Goal: Browse casually: Explore the website without a specific task or goal

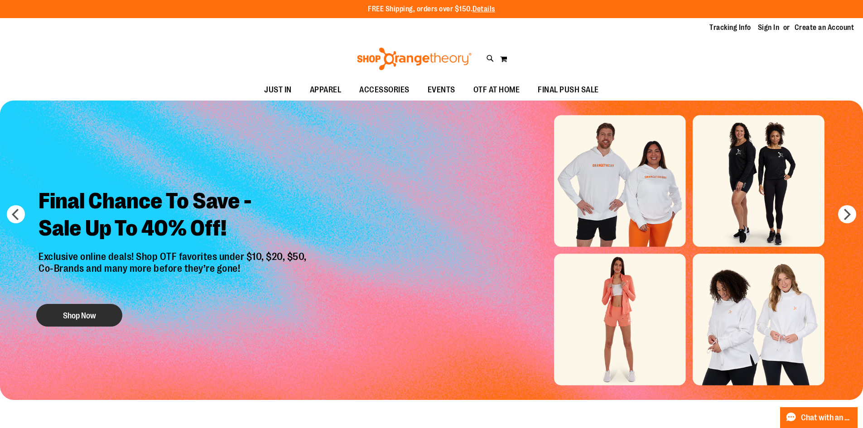
type input "**********"
click at [63, 313] on button "Shop Now" at bounding box center [79, 315] width 86 height 23
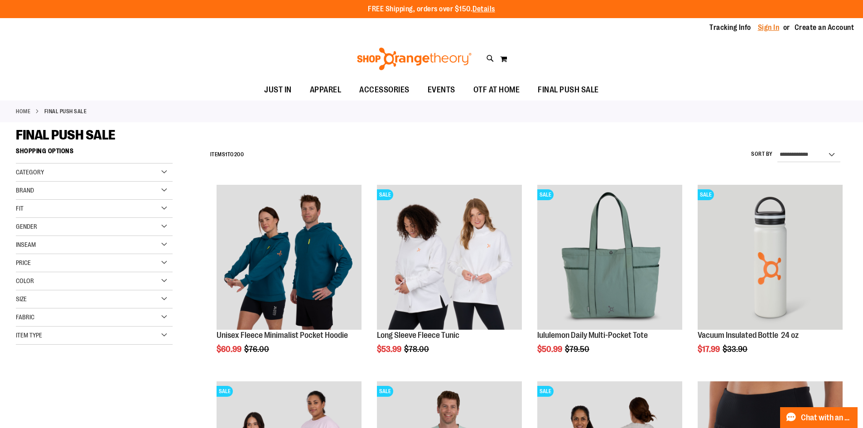
type input "**********"
click at [775, 31] on link "Sign In" at bounding box center [769, 28] width 22 height 10
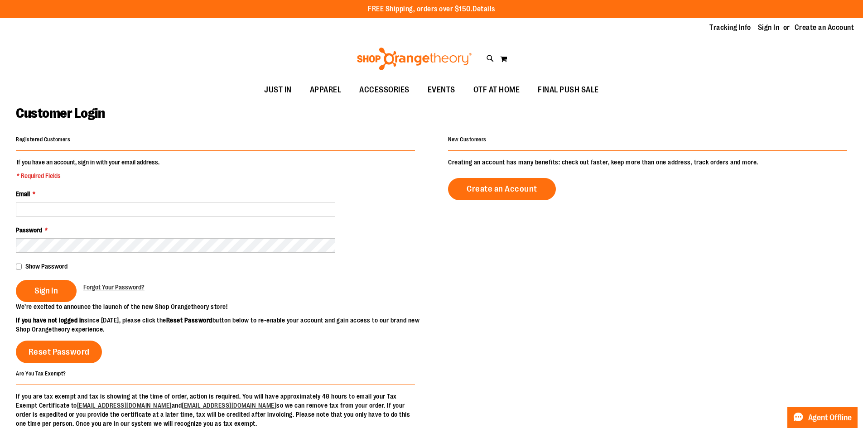
type input "**********"
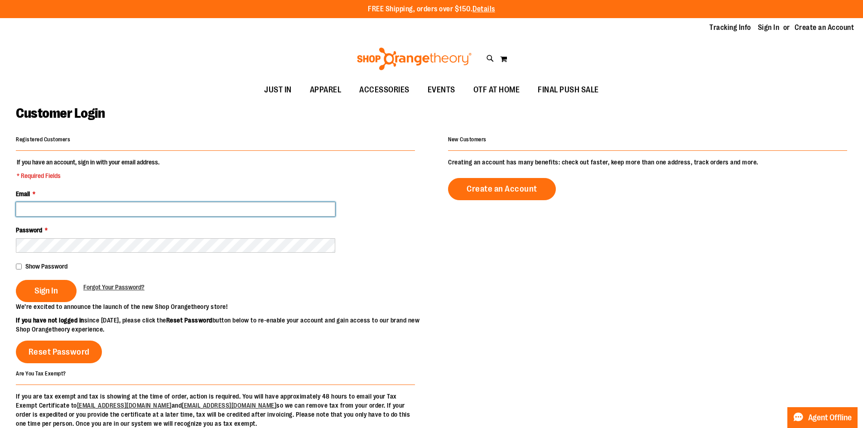
click at [62, 205] on input "Email *" at bounding box center [175, 209] width 319 height 14
type input "**********"
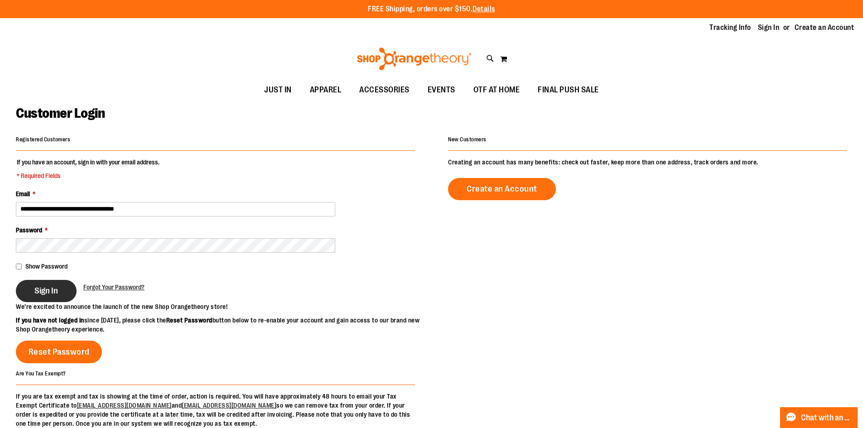
click at [59, 280] on button "Sign In" at bounding box center [46, 291] width 61 height 22
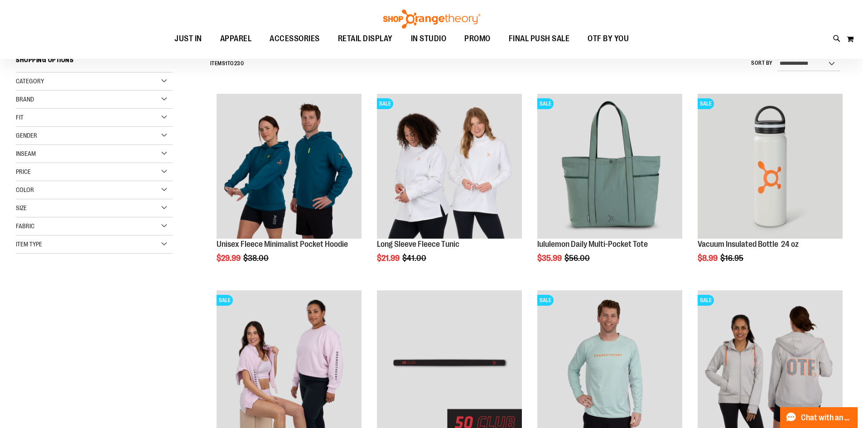
type input "**********"
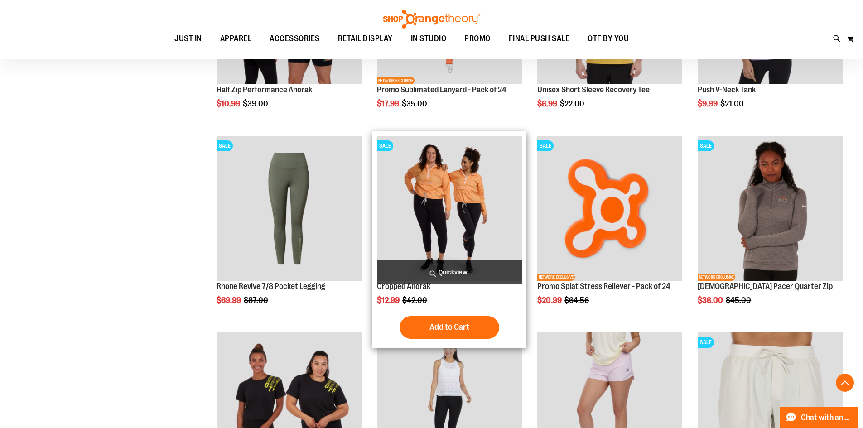
scroll to position [789, 0]
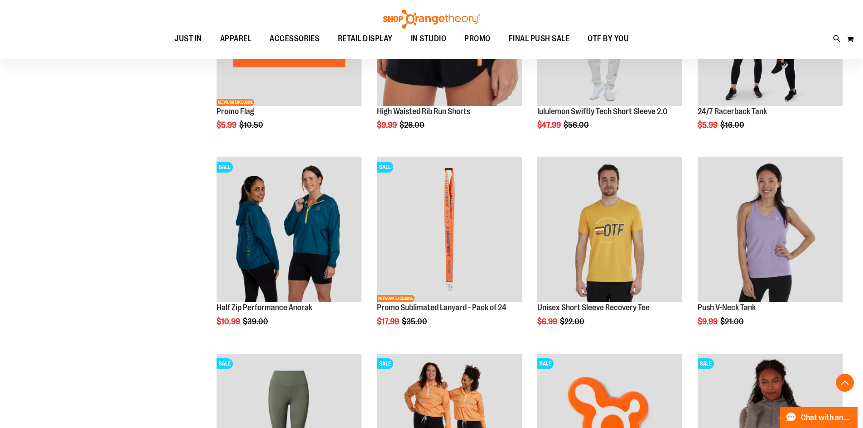
scroll to position [590, 0]
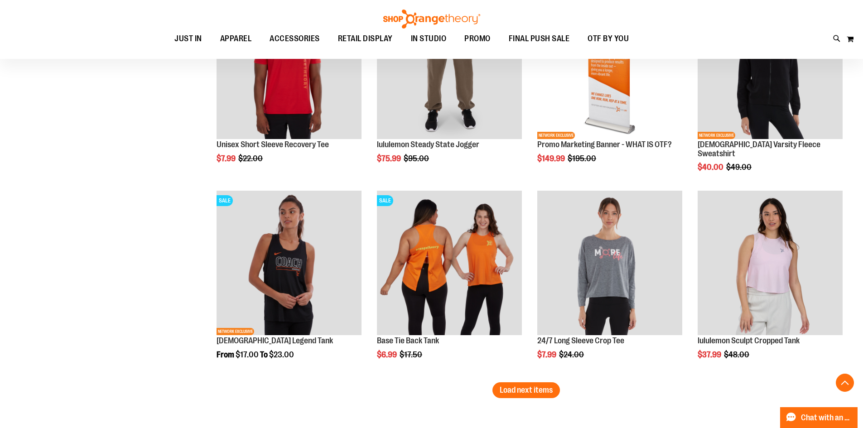
scroll to position [1568, 0]
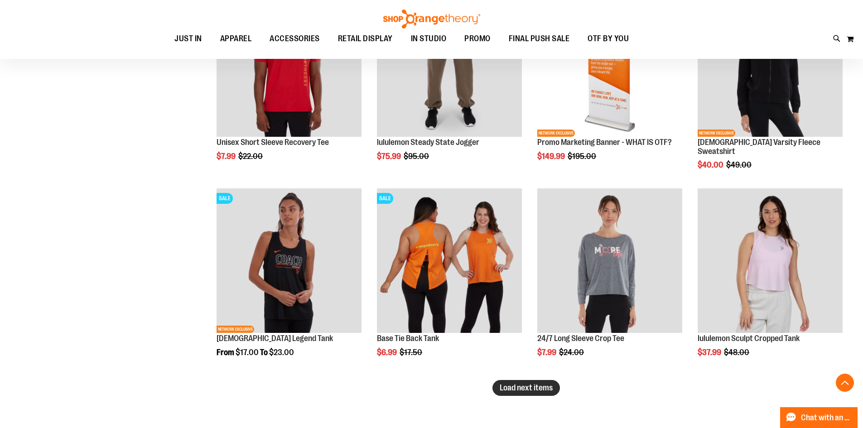
click at [551, 391] on span "Load next items" at bounding box center [526, 387] width 53 height 9
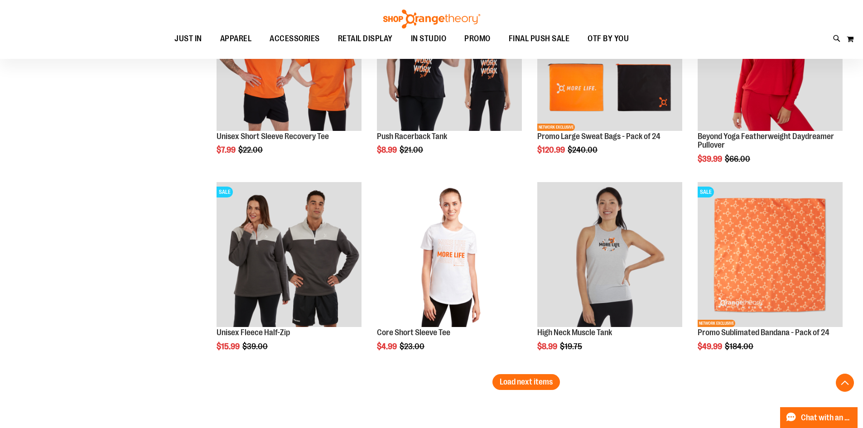
scroll to position [2196, 0]
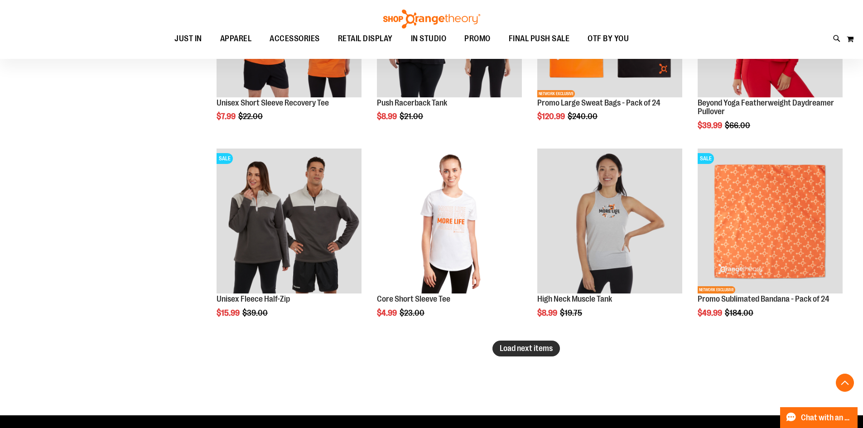
click at [546, 355] on button "Load next items" at bounding box center [525, 349] width 67 height 16
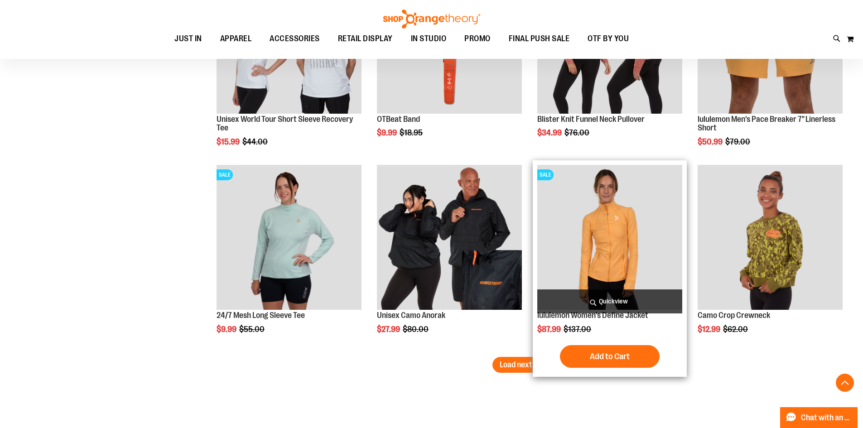
scroll to position [2785, 0]
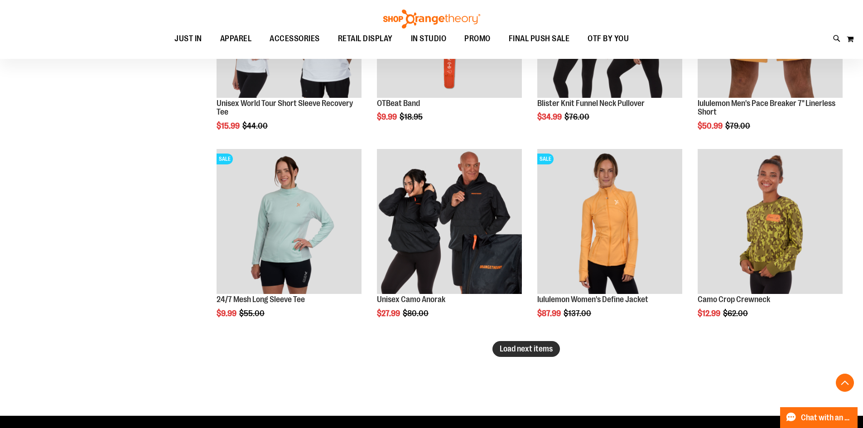
click at [511, 347] on span "Load next items" at bounding box center [526, 348] width 53 height 9
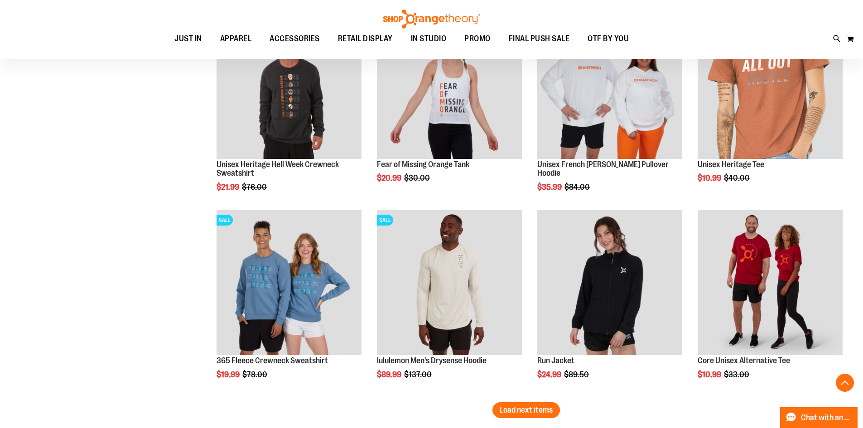
scroll to position [3392, 0]
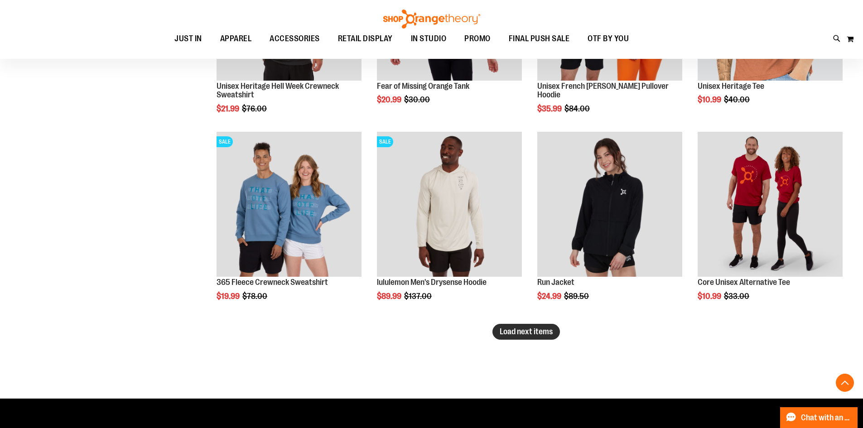
click at [532, 331] on span "Load next items" at bounding box center [526, 331] width 53 height 9
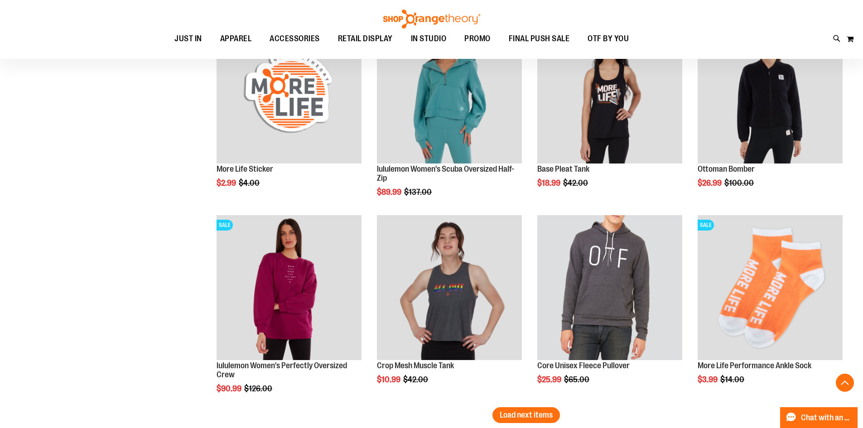
scroll to position [3943, 0]
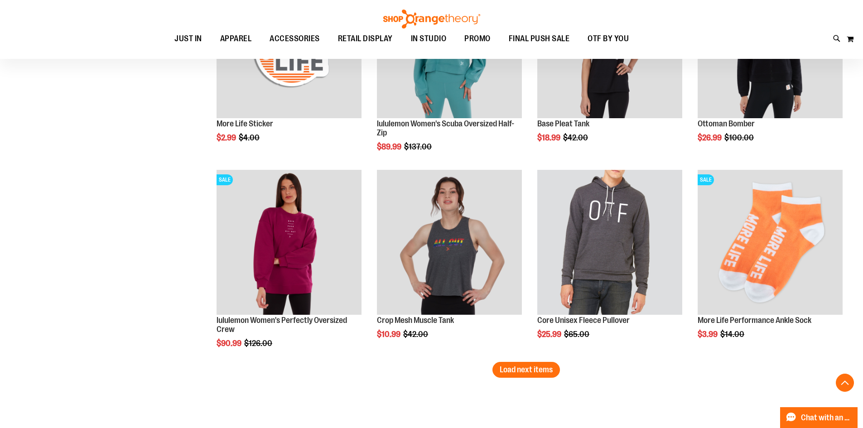
click at [530, 376] on button "Load next items" at bounding box center [525, 370] width 67 height 16
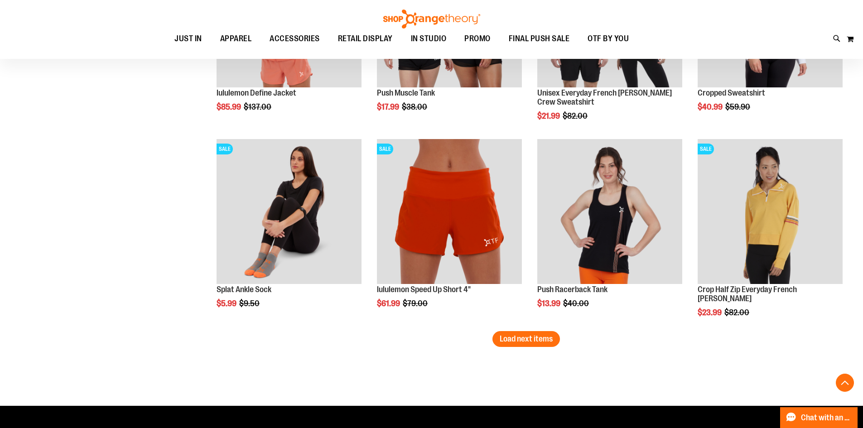
scroll to position [4577, 0]
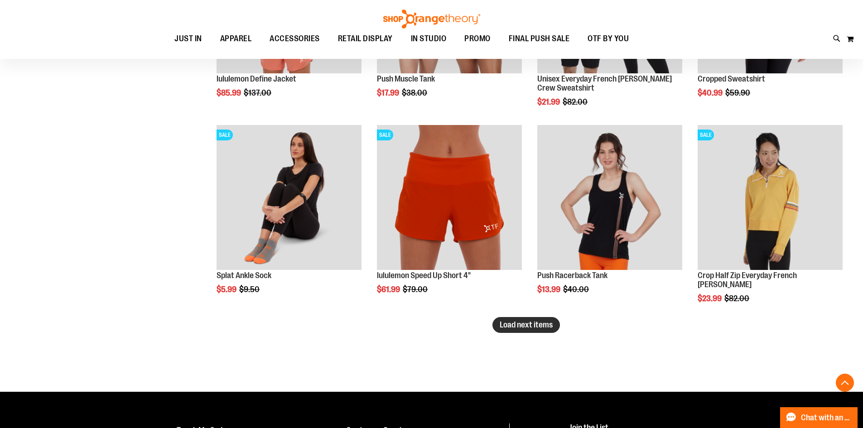
click at [532, 326] on span "Load next items" at bounding box center [526, 324] width 53 height 9
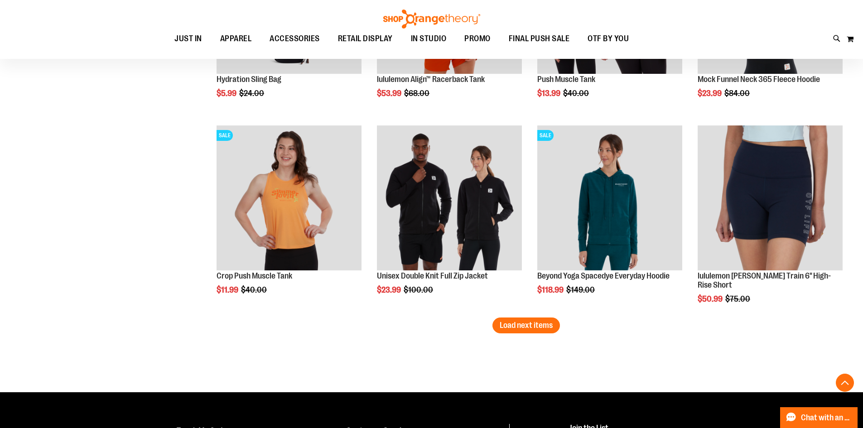
scroll to position [5211, 0]
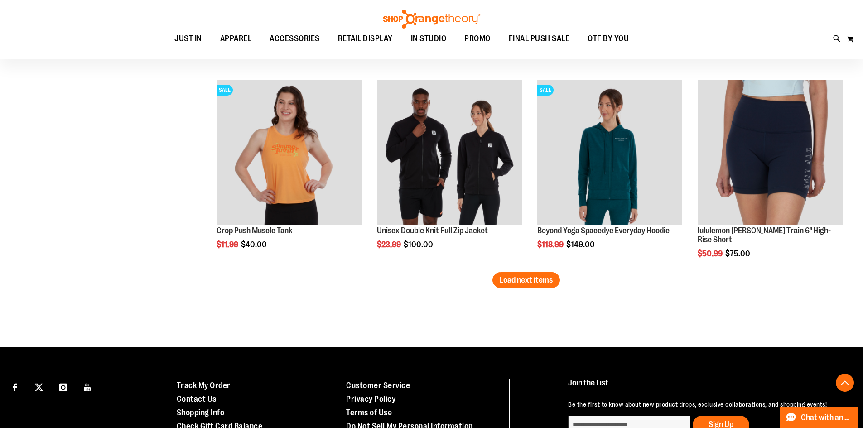
click at [530, 284] on button "Load next items" at bounding box center [525, 280] width 67 height 16
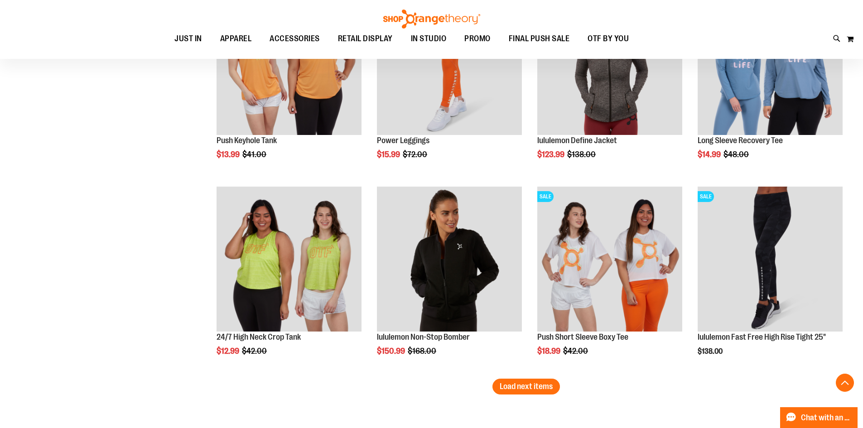
scroll to position [5709, 0]
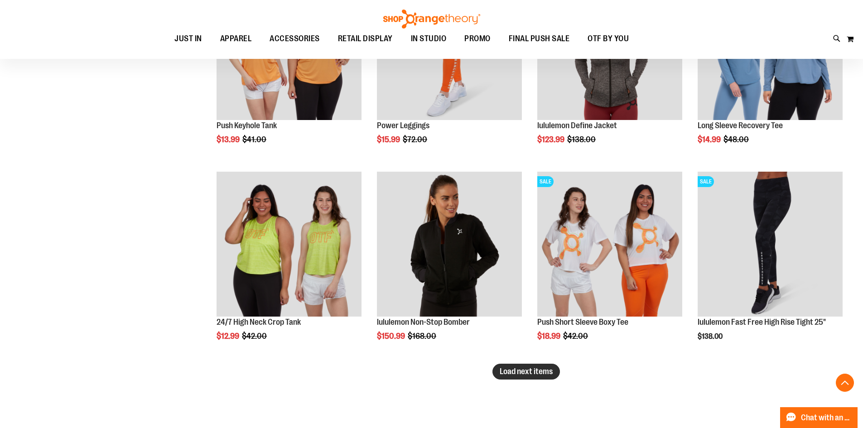
click at [522, 374] on span "Load next items" at bounding box center [526, 371] width 53 height 9
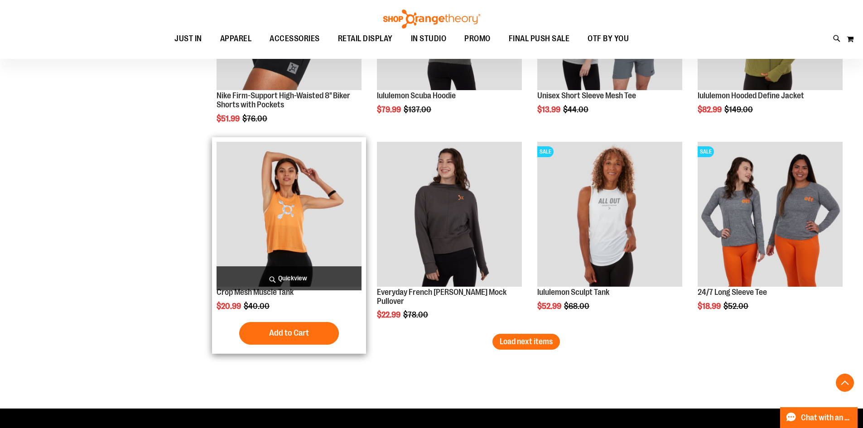
scroll to position [6343, 0]
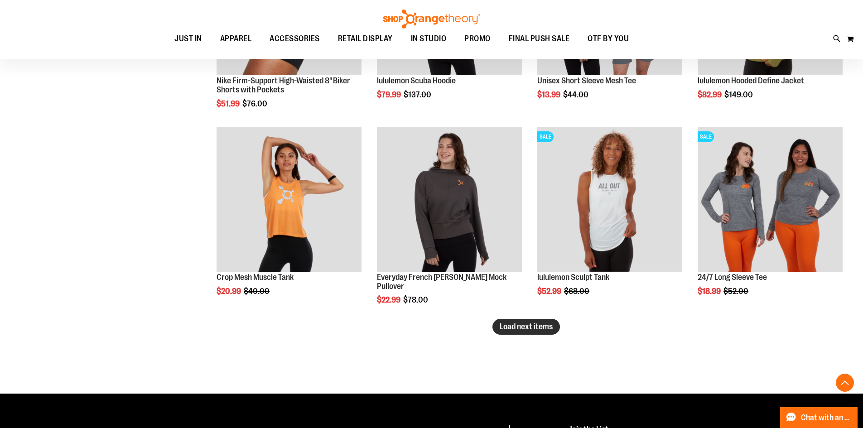
click at [539, 329] on span "Load next items" at bounding box center [526, 326] width 53 height 9
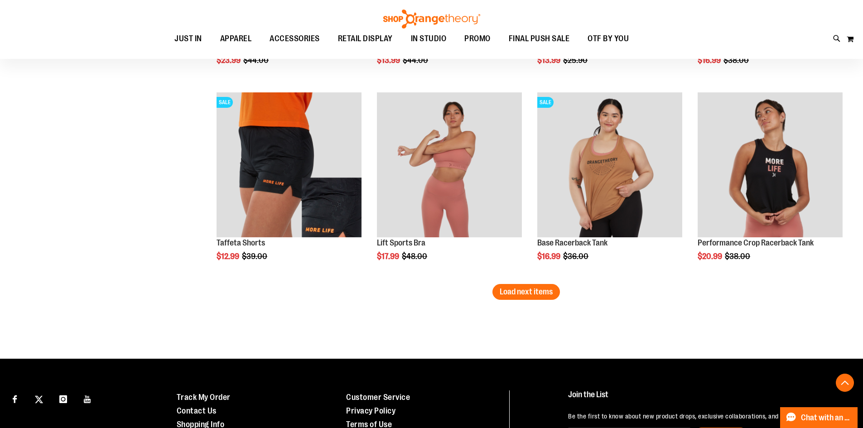
scroll to position [6978, 0]
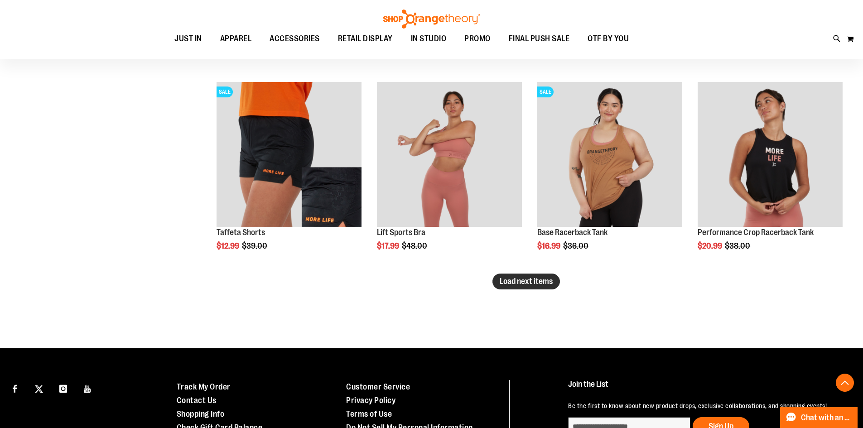
click at [540, 285] on span "Load next items" at bounding box center [526, 281] width 53 height 9
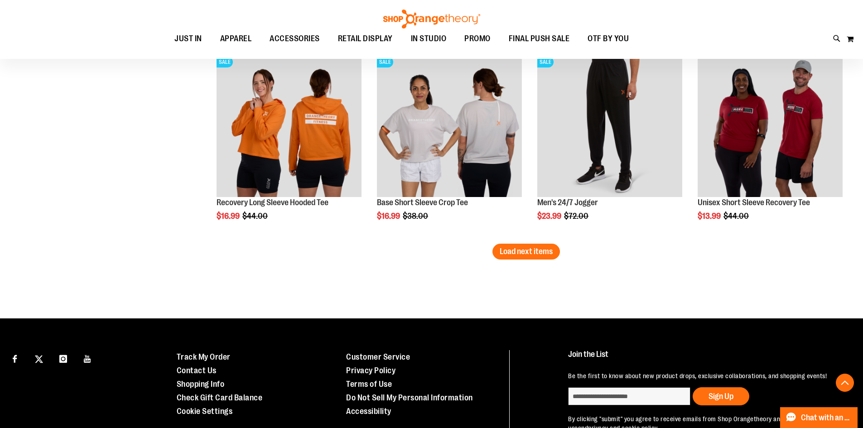
scroll to position [7639, 0]
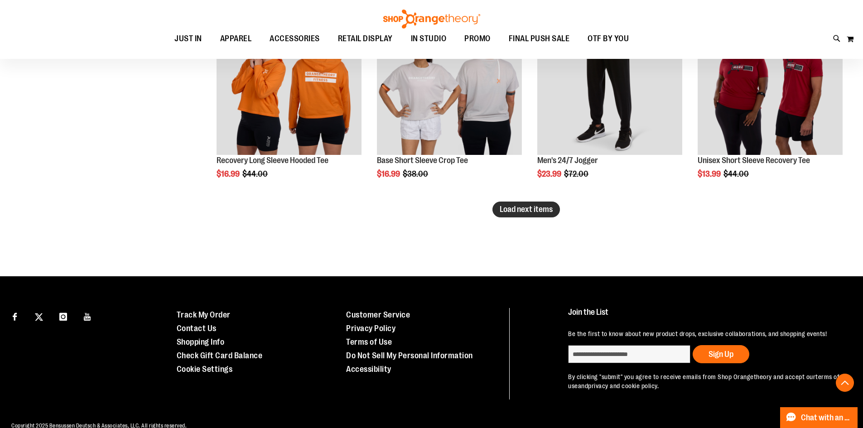
click at [535, 216] on button "Load next items" at bounding box center [525, 210] width 67 height 16
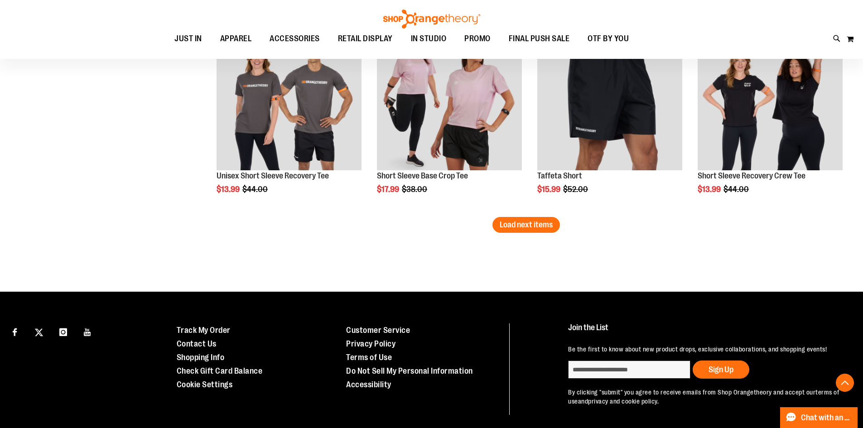
scroll to position [8225, 0]
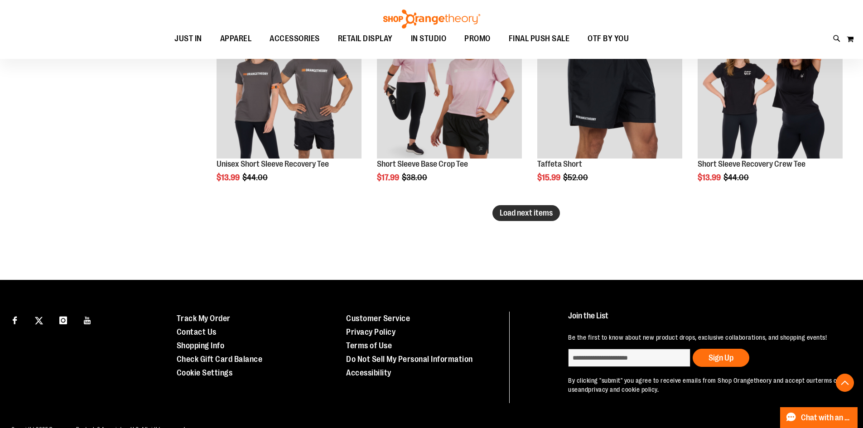
click at [507, 217] on span "Load next items" at bounding box center [526, 212] width 53 height 9
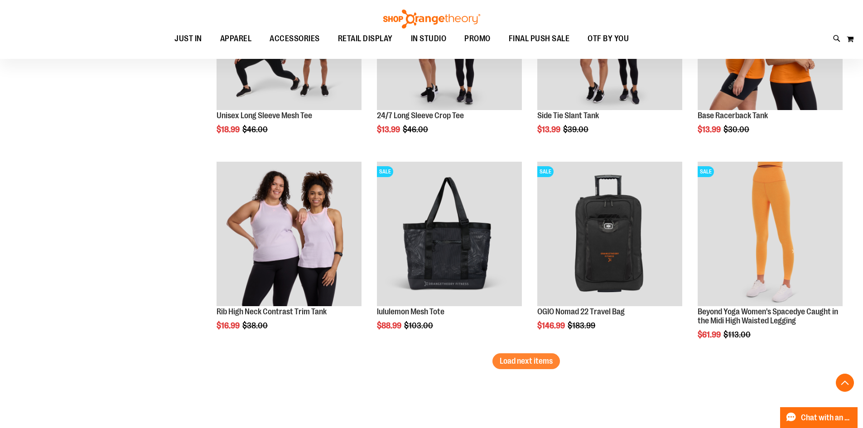
scroll to position [8702, 0]
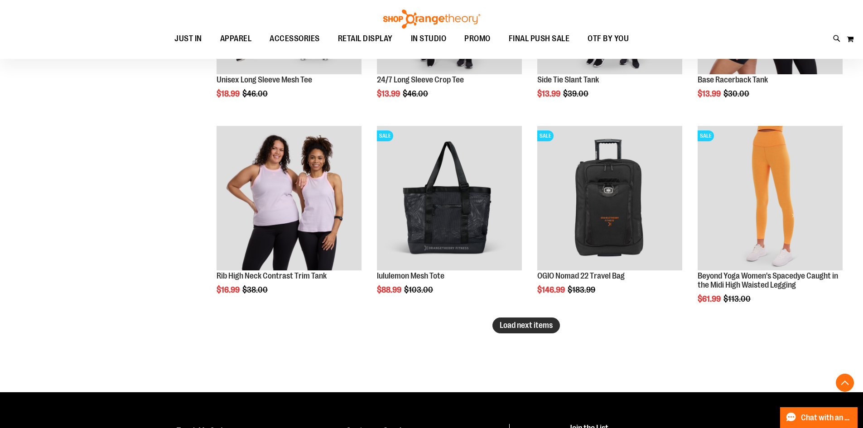
click at [533, 327] on span "Load next items" at bounding box center [526, 325] width 53 height 9
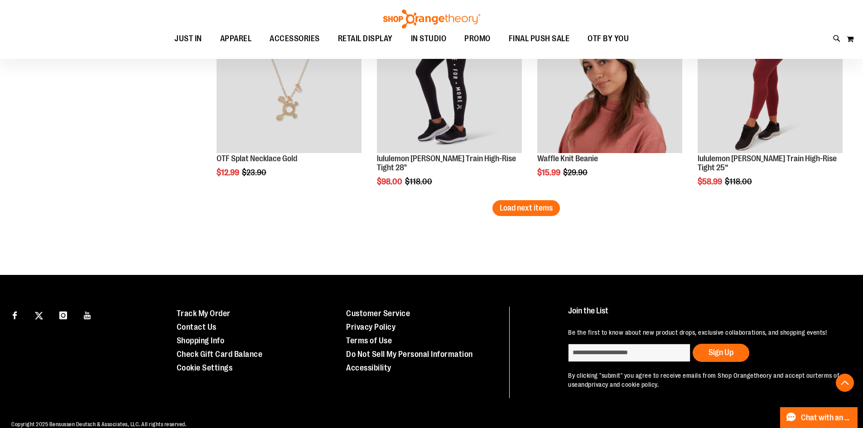
scroll to position [9433, 0]
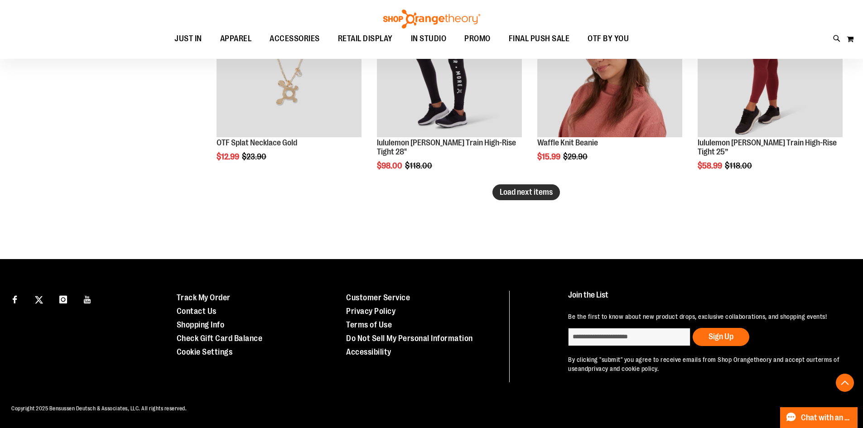
click at [529, 184] on button "Load next items" at bounding box center [525, 192] width 67 height 16
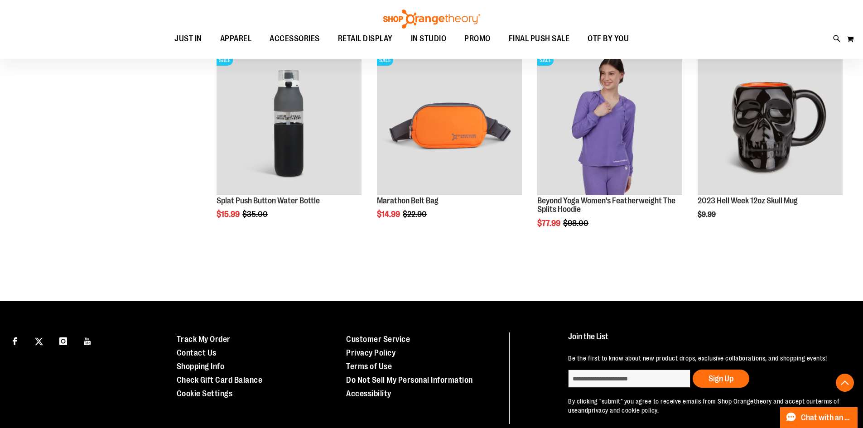
scroll to position [9810, 0]
